Goal: Task Accomplishment & Management: Manage account settings

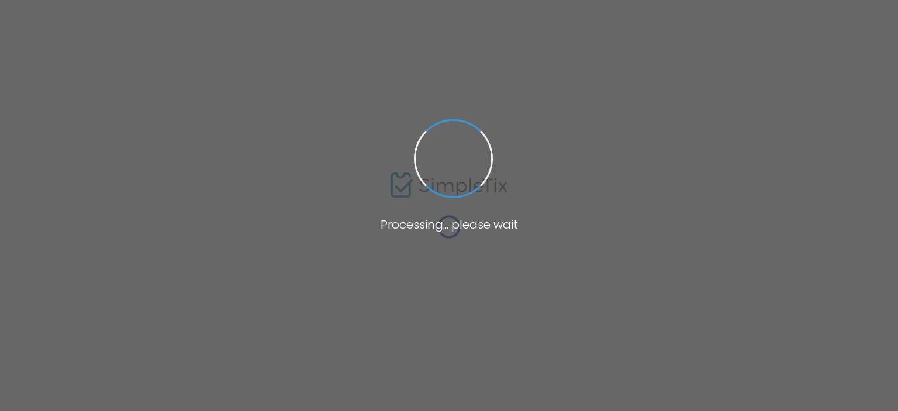
type input "Pumpkin Patch 2025"
type textarea "Pumpkin Patch Dates [DATE]-[DATE], 18-19, 25-26 Museum Hours 9:30 AM - 5:00 PM.…"
type input "Buy Tickets"
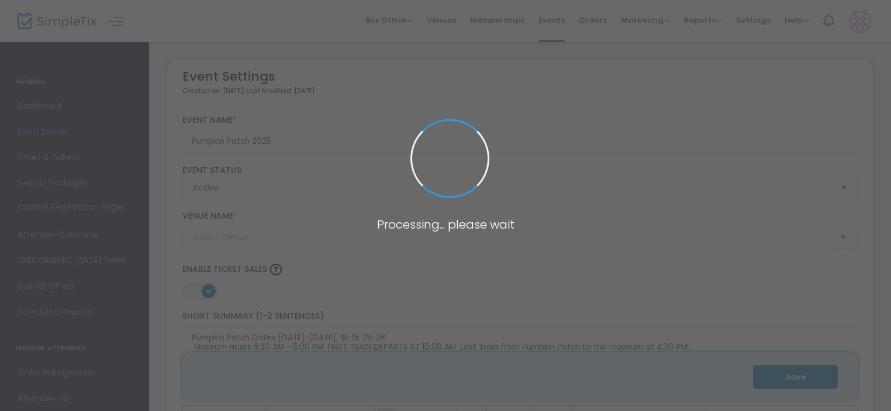
type input "Western Railway Museum (WRM)"
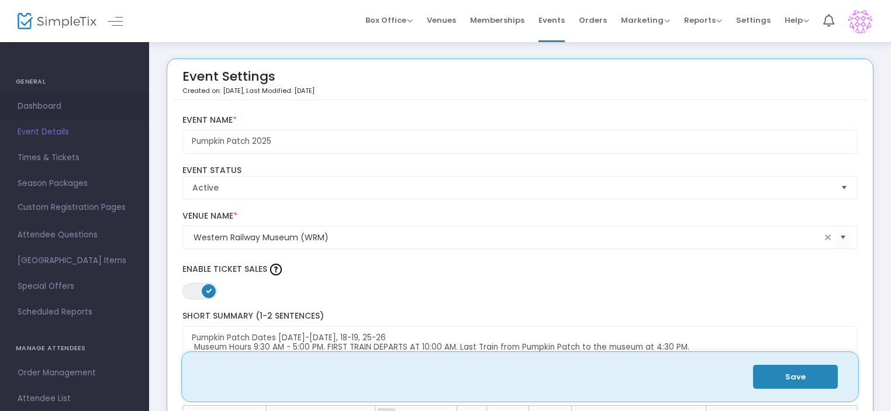
click at [63, 102] on span "Dashboard" at bounding box center [75, 106] width 114 height 15
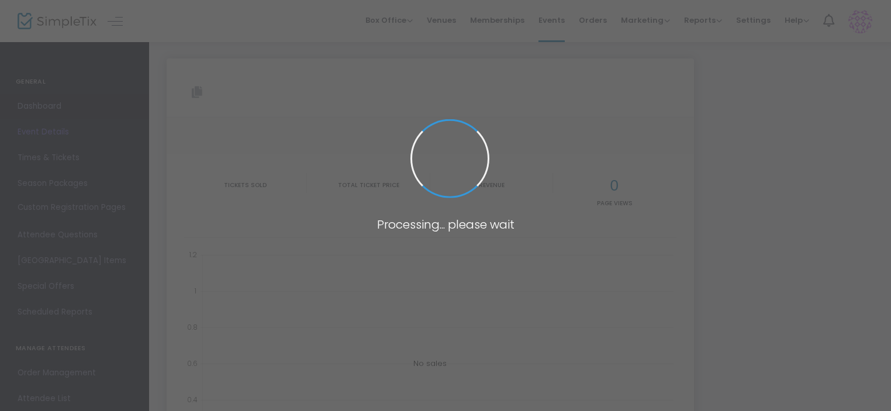
type input "[URL][DOMAIN_NAME]"
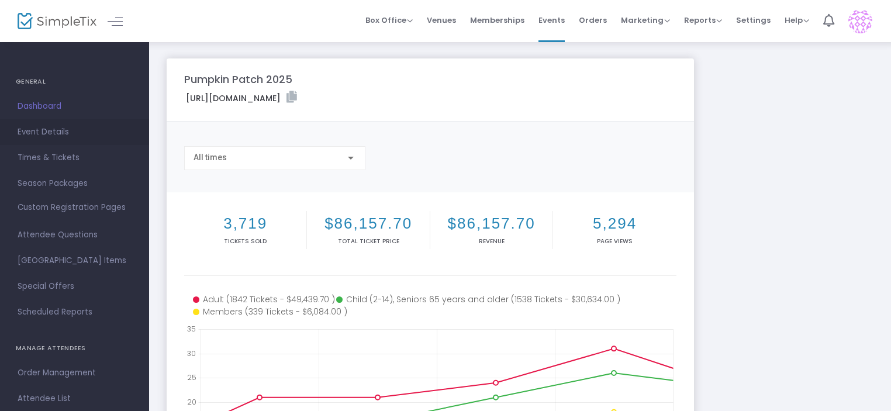
click at [61, 135] on span "Event Details" at bounding box center [75, 132] width 114 height 15
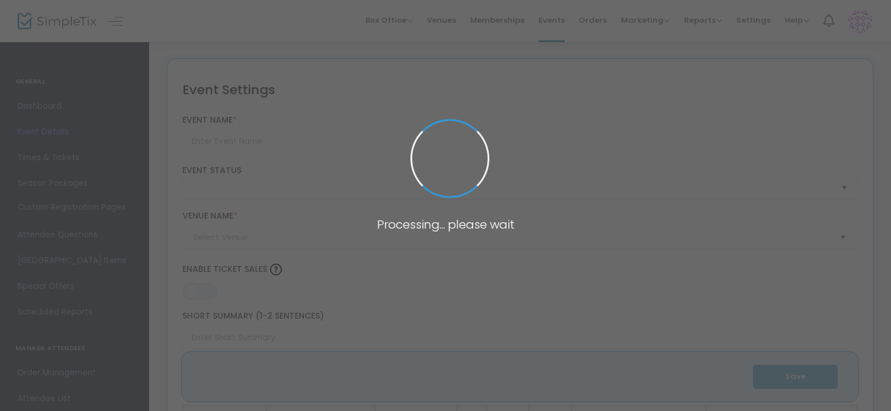
type input "Pumpkin Patch 2025"
type textarea "Pumpkin Patch Dates [DATE]-[DATE], 18-19, 25-26 Museum Hours 9:30 AM - 5:00 PM.…"
type input "Buy Tickets"
type input "Western Railway Museum (WRM)"
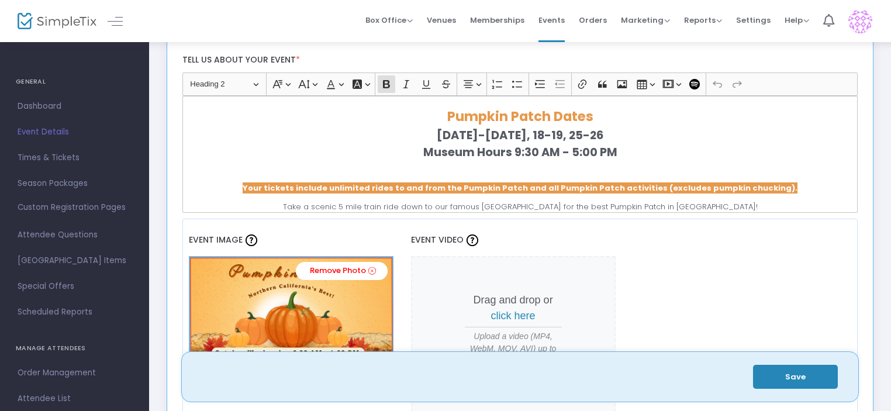
scroll to position [468, 0]
